Goal: Task Accomplishment & Management: Manage account settings

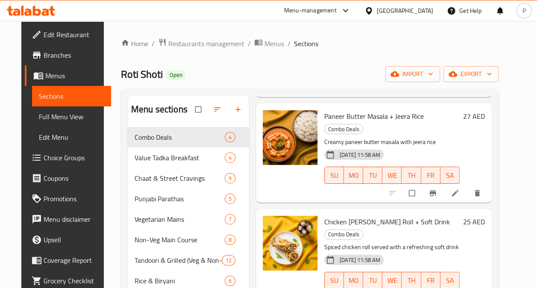
click at [294, 8] on div "Menu-management" at bounding box center [310, 11] width 53 height 10
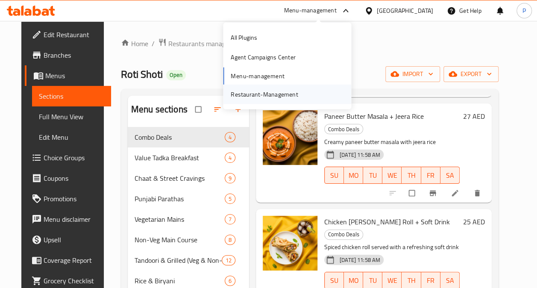
click at [257, 91] on div "Restaurant-Management" at bounding box center [264, 93] width 67 height 9
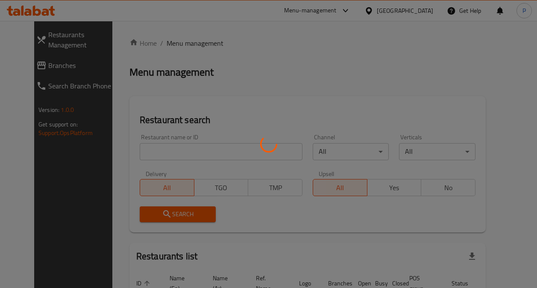
scroll to position [15, 0]
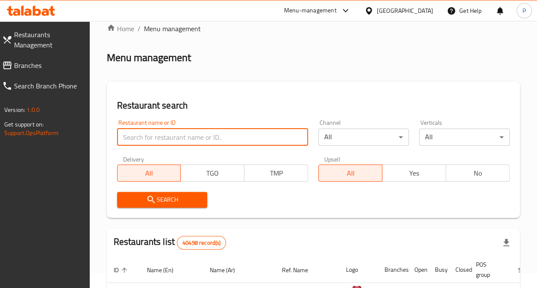
click at [212, 138] on input "search" at bounding box center [213, 137] width 192 height 17
type input "flavors by roti shoti"
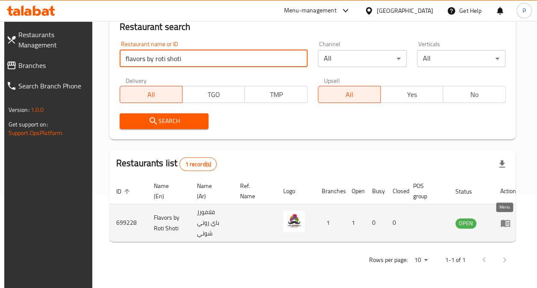
scroll to position [0, 0]
click at [501, 220] on icon "enhanced table" at bounding box center [505, 223] width 9 height 7
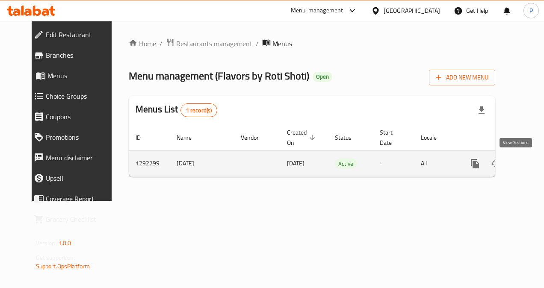
click at [526, 156] on link "enhanced table" at bounding box center [536, 163] width 21 height 21
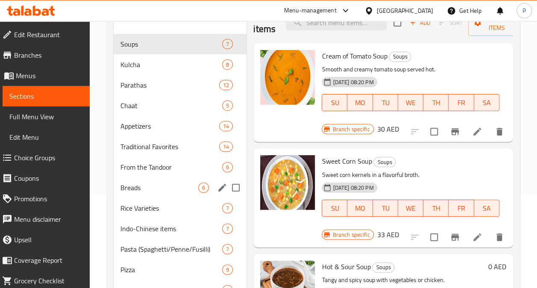
scroll to position [92, 0]
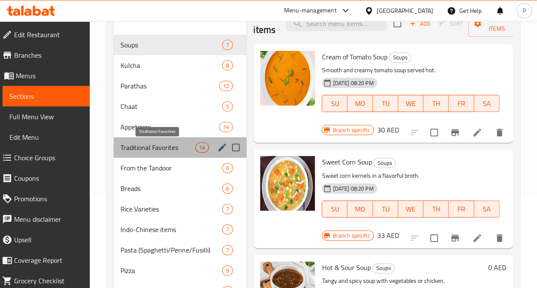
click at [157, 145] on span "Traditional Favorites" at bounding box center [158, 147] width 75 height 10
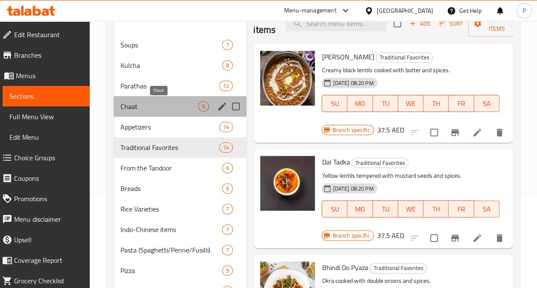
click at [152, 103] on span "Chaat" at bounding box center [160, 106] width 78 height 10
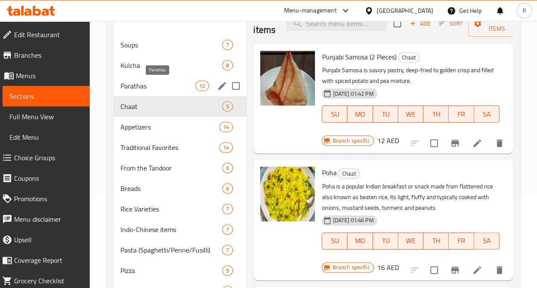
click at [157, 84] on span "Parathas" at bounding box center [158, 86] width 75 height 10
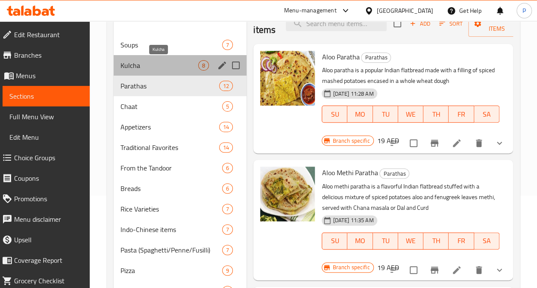
click at [154, 62] on span "Kulcha" at bounding box center [160, 65] width 78 height 10
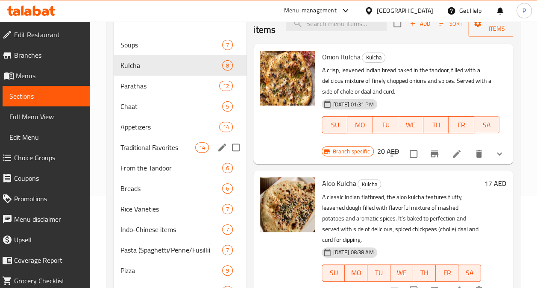
scroll to position [235, 0]
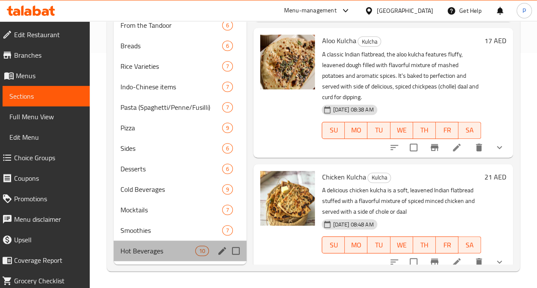
click at [138, 256] on div "Hot Beverages 10" at bounding box center [180, 251] width 133 height 21
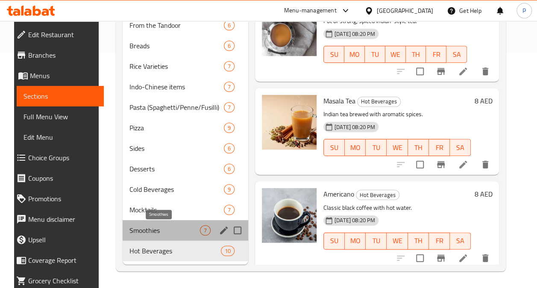
click at [146, 226] on span "Smoothies" at bounding box center [165, 230] width 71 height 10
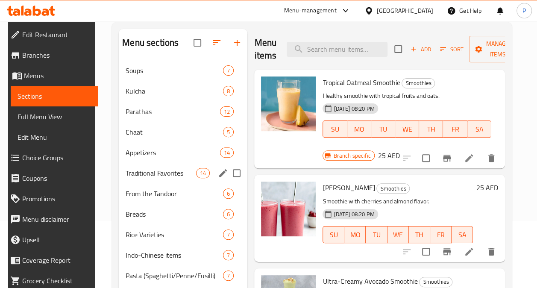
scroll to position [57, 0]
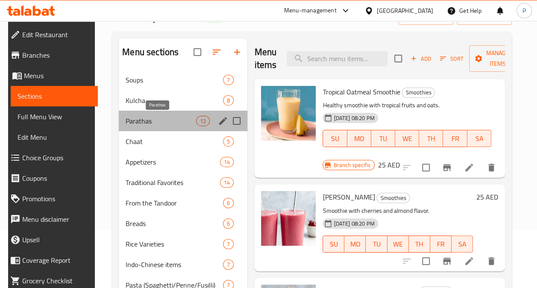
click at [144, 121] on span "Parathas" at bounding box center [161, 121] width 71 height 10
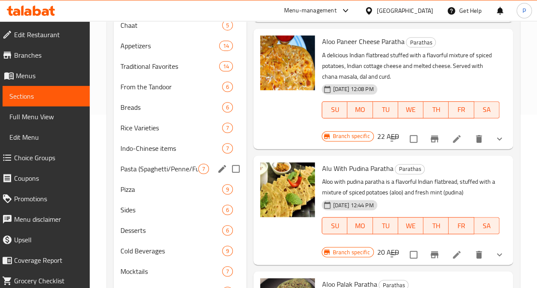
scroll to position [235, 0]
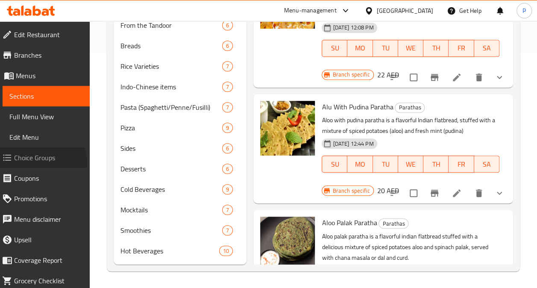
click at [40, 162] on span "Choice Groups" at bounding box center [48, 158] width 69 height 10
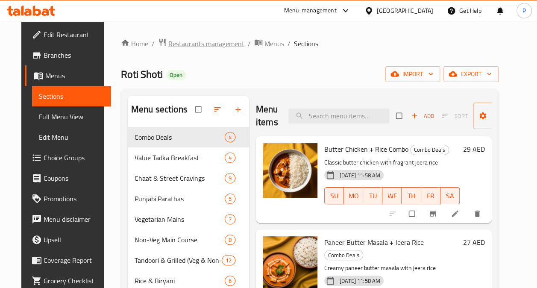
click at [204, 47] on span "Restaurants management" at bounding box center [206, 43] width 76 height 10
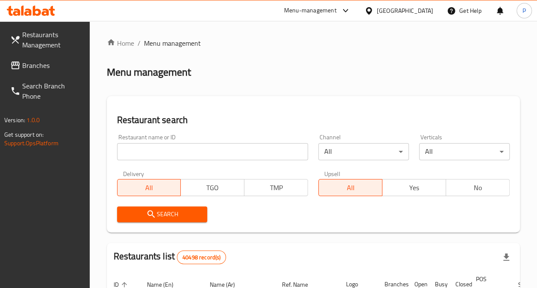
click at [183, 150] on input "search" at bounding box center [213, 151] width 192 height 17
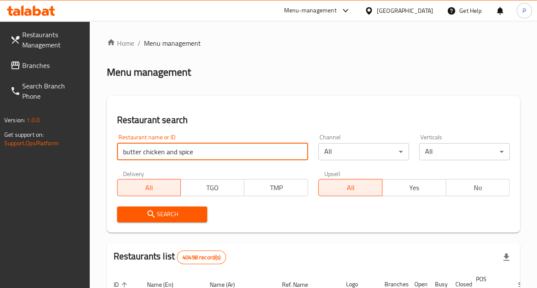
click button "Search" at bounding box center [162, 214] width 91 height 16
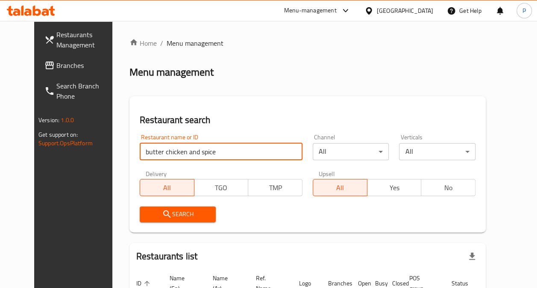
scroll to position [71, 0]
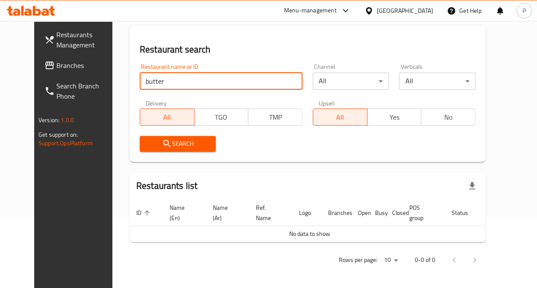
type input "butter chicken and spice"
click button "Search" at bounding box center [178, 144] width 77 height 16
click at [303, 78] on input "butter chicken and spice" at bounding box center [221, 81] width 163 height 17
click at [299, 79] on input "butter chicken and spice" at bounding box center [221, 81] width 163 height 17
type input "butter"
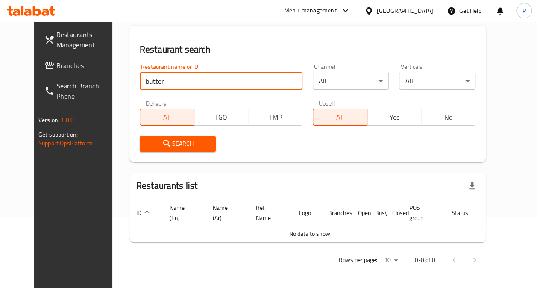
click button "Search" at bounding box center [178, 144] width 77 height 16
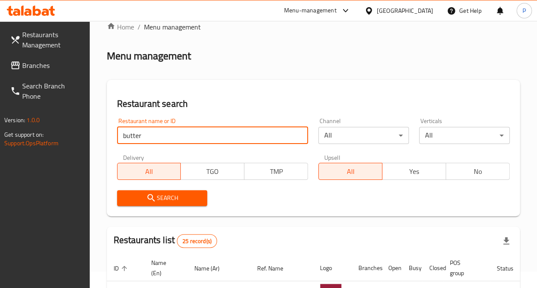
scroll to position [0, 0]
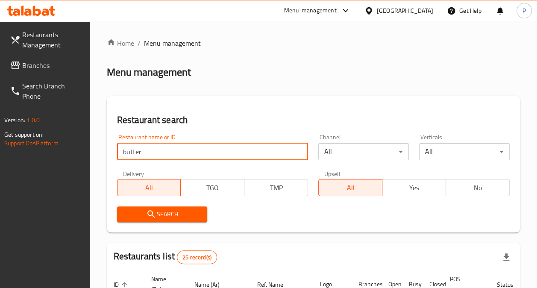
click at [298, 153] on input "butter" at bounding box center [213, 151] width 192 height 17
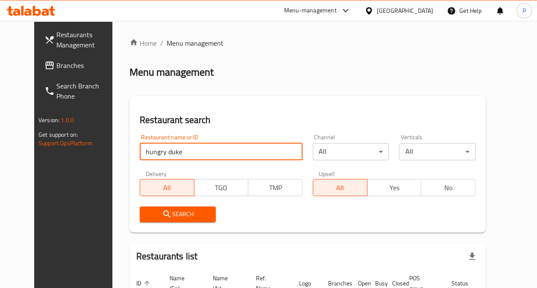
scroll to position [71, 0]
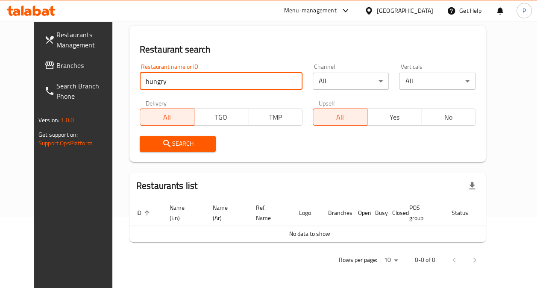
type input "hungry"
click button "Search" at bounding box center [178, 144] width 77 height 16
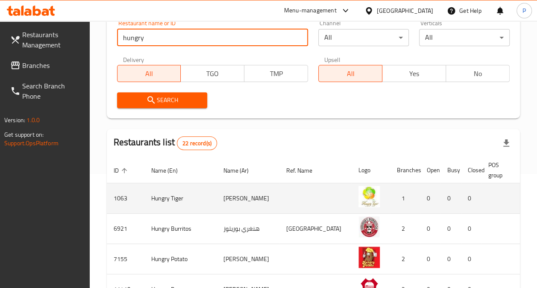
scroll to position [195, 0]
